Goal: Information Seeking & Learning: Learn about a topic

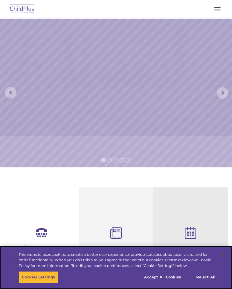
select select "MEDIUM"
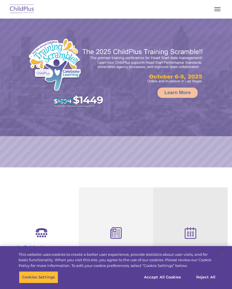
select select "MEDIUM"
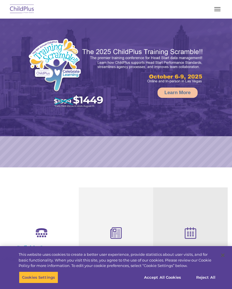
select select "MEDIUM"
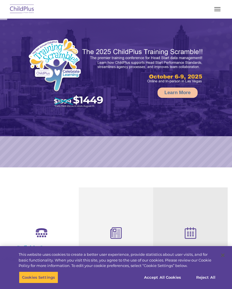
click at [214, 11] on span "button" at bounding box center [217, 11] width 6 height 1
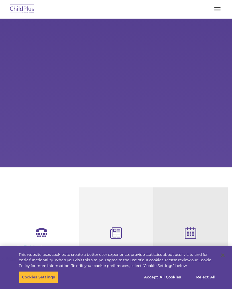
select select "MEDIUM"
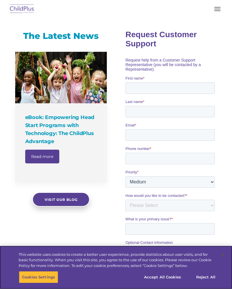
scroll to position [343, 0]
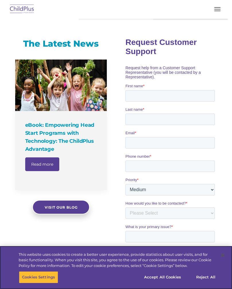
click at [169, 276] on button "Accept All Cookies" at bounding box center [162, 277] width 43 height 12
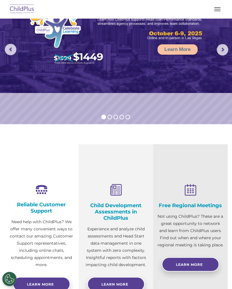
scroll to position [0, 0]
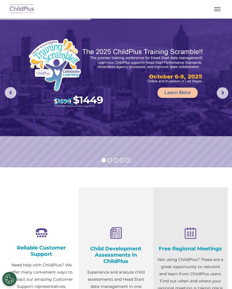
click at [216, 6] on button "button" at bounding box center [217, 9] width 12 height 9
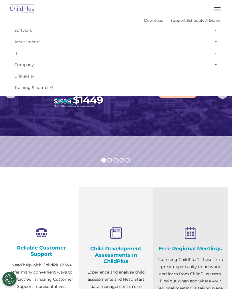
click at [31, 160] on rs-slide "Learn More" at bounding box center [116, 93] width 232 height 149
